Goal: Transaction & Acquisition: Purchase product/service

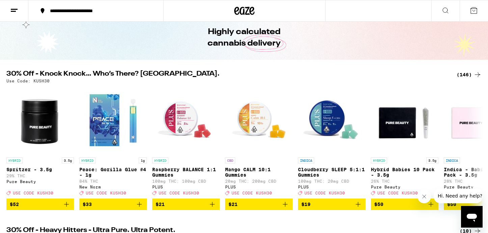
click at [463, 74] on div "(146)" at bounding box center [469, 75] width 25 height 8
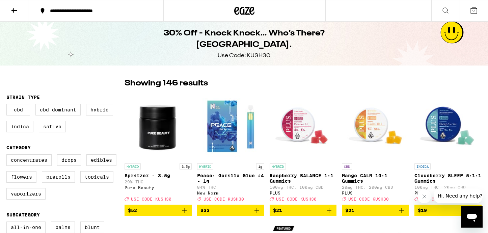
scroll to position [15, 0]
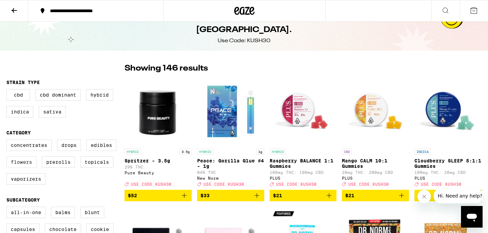
click at [25, 168] on label "Flowers" at bounding box center [21, 161] width 30 height 11
click at [8, 141] on input "Flowers" at bounding box center [8, 140] width 0 height 0
checkbox input "true"
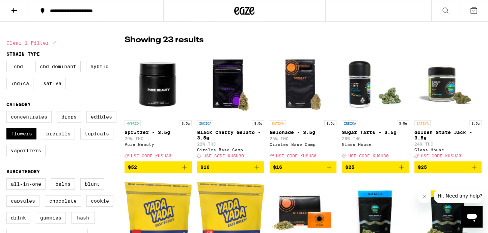
scroll to position [37, 0]
